Goal: Check status

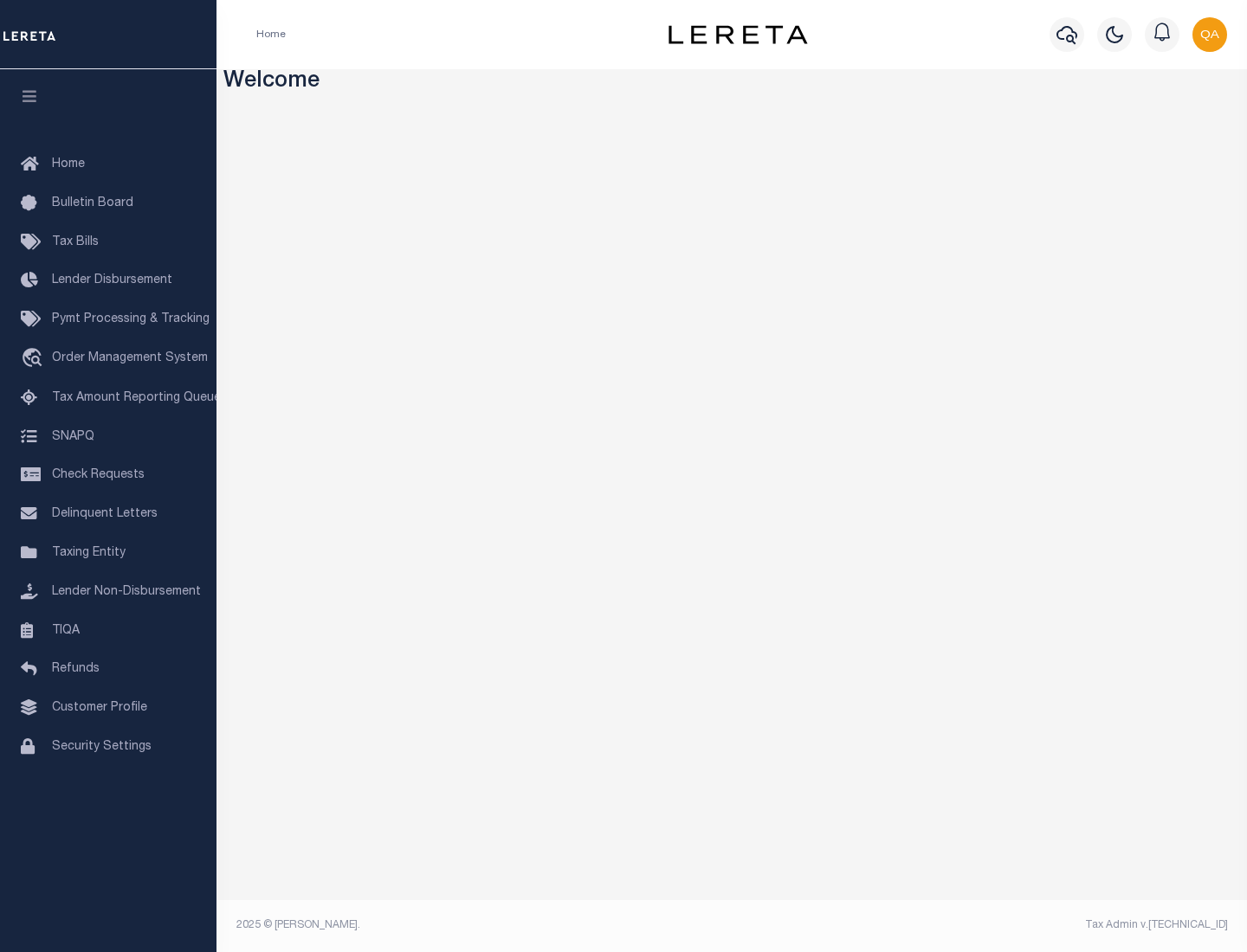
click at [108, 476] on span "Check Requests" at bounding box center [98, 476] width 93 height 12
select select "50"
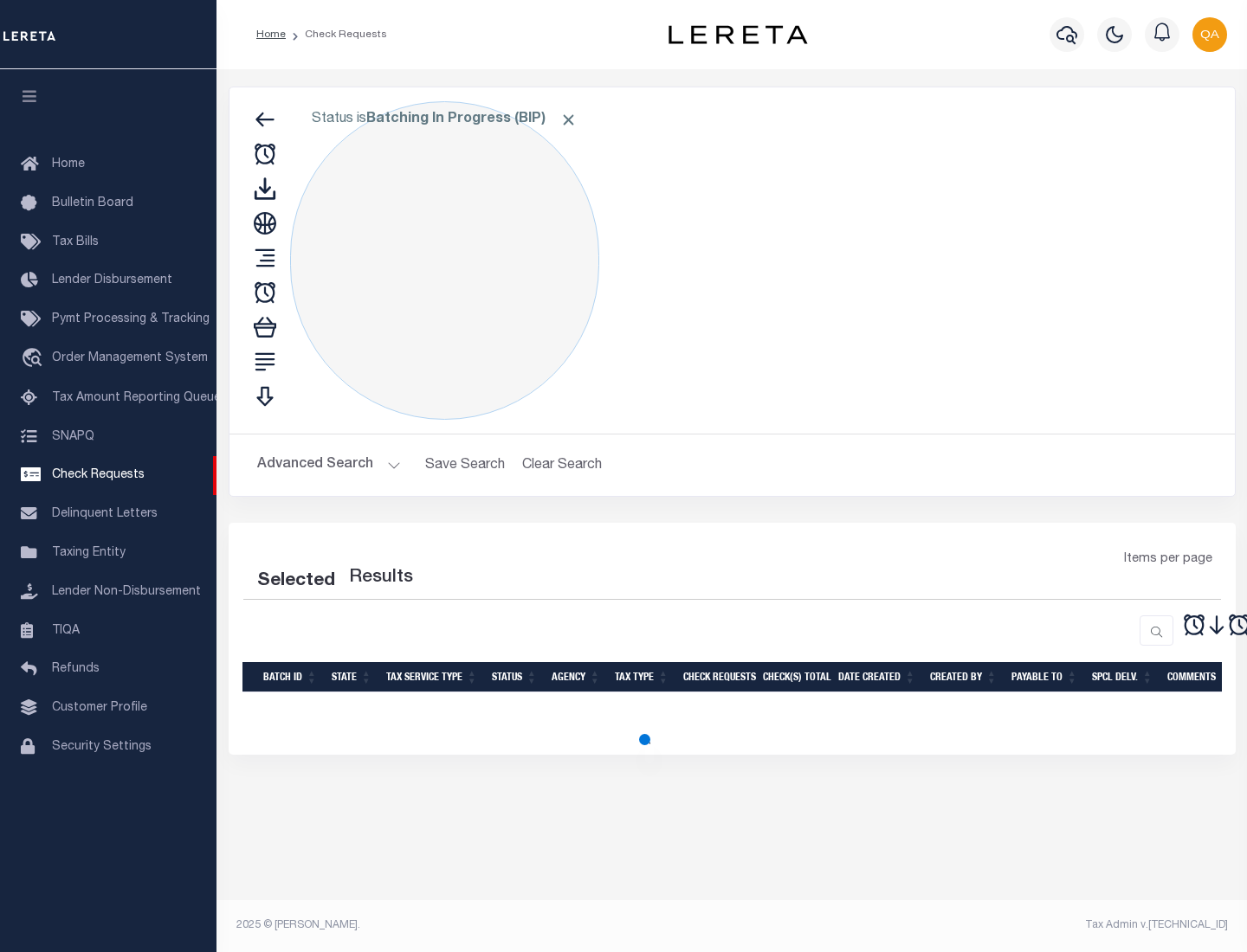
select select "50"
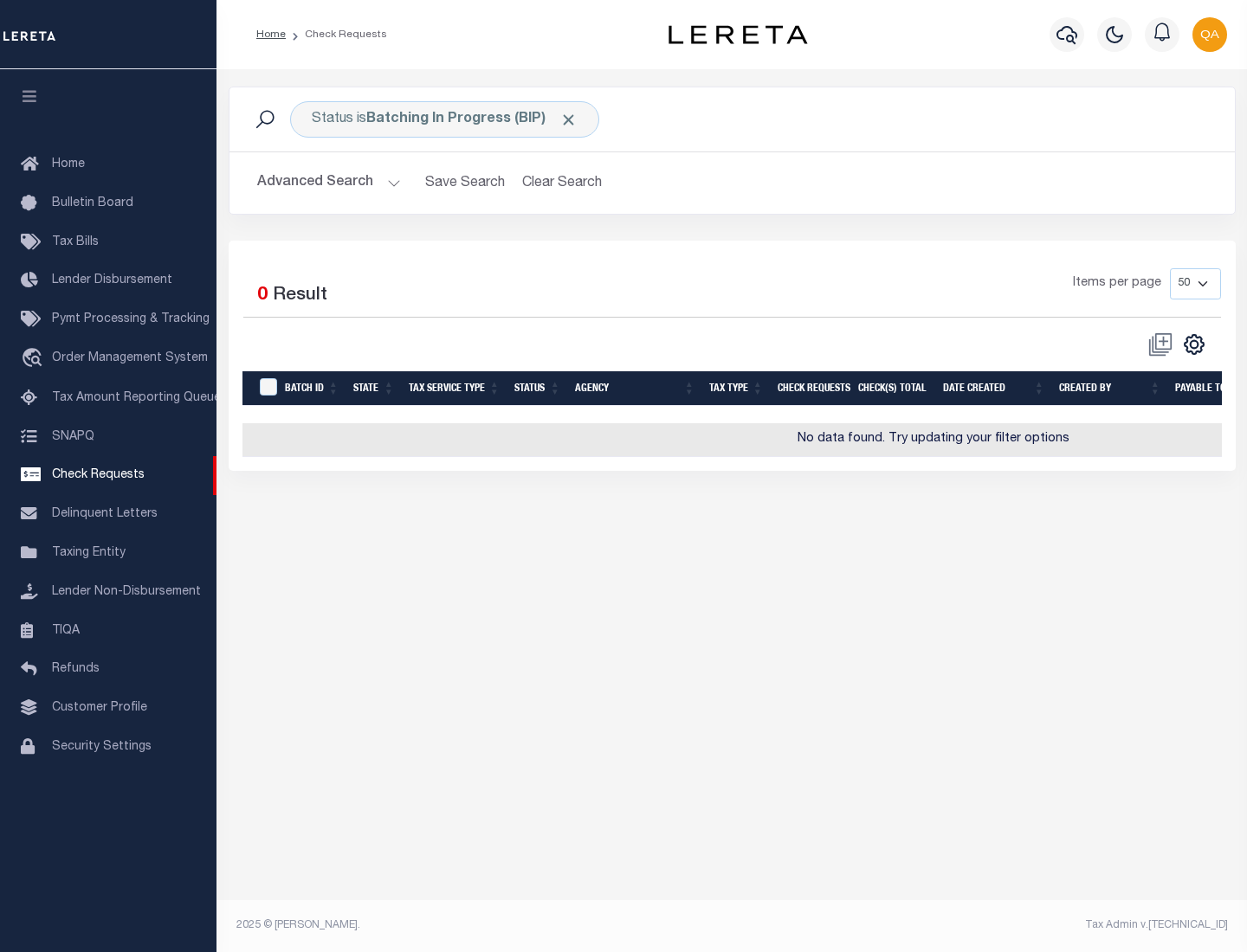
click at [569, 120] on span "Click to Remove" at bounding box center [568, 120] width 18 height 18
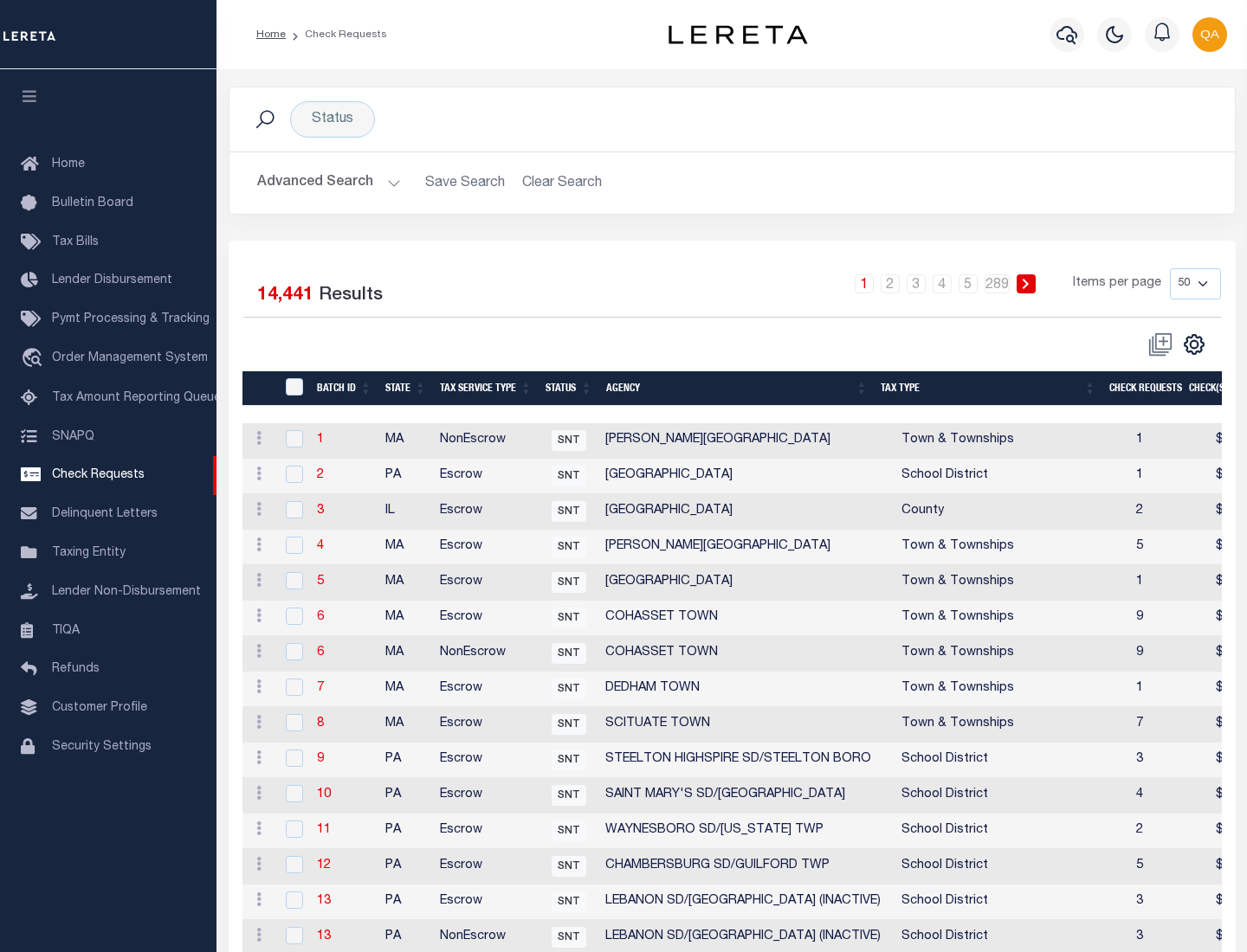
scroll to position [835, 0]
